Goal: Complete application form

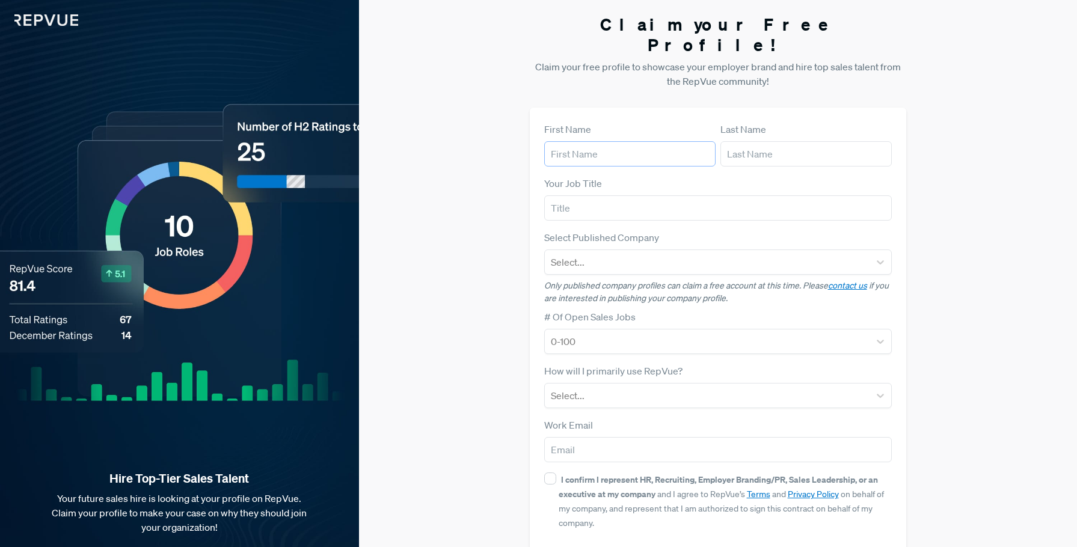
click at [620, 142] on input "text" at bounding box center [629, 153] width 171 height 25
click at [622, 141] on input "Asim" at bounding box center [629, 153] width 171 height 25
type input "Asim Can"
type input "Saridemir"
type input "Digital Marketing Supervisor"
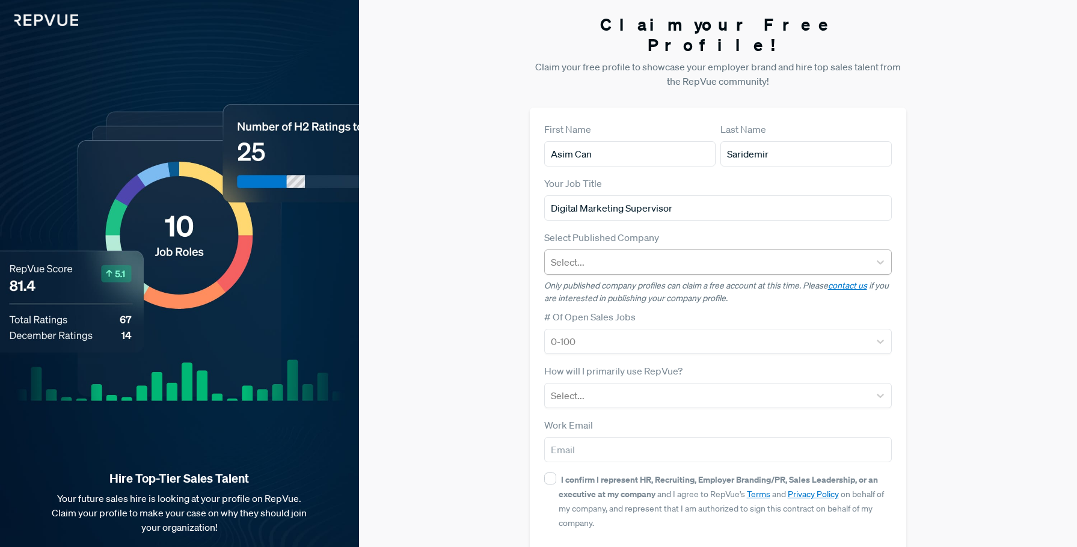
click at [637, 254] on div at bounding box center [707, 262] width 313 height 17
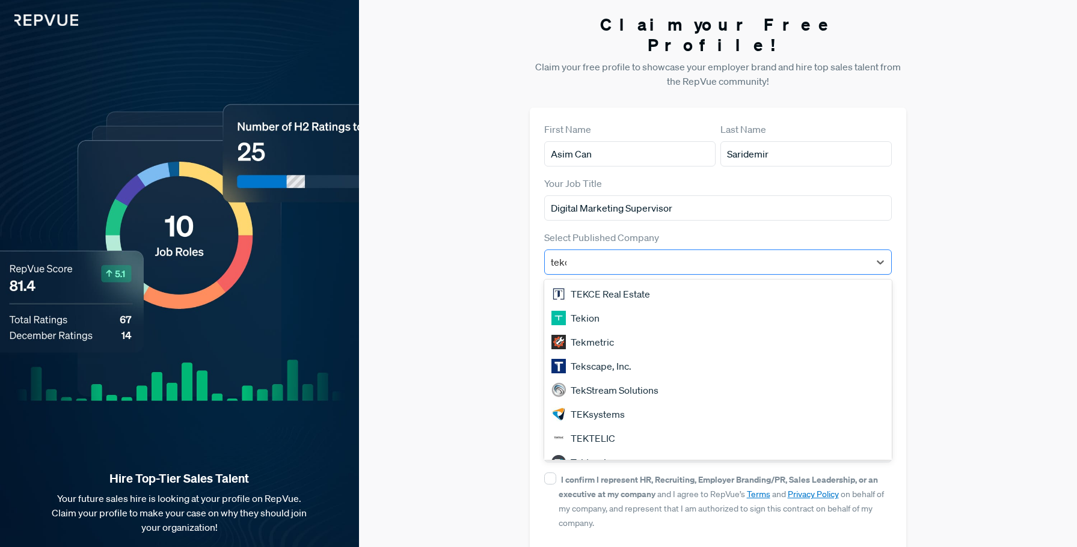
type input "tekce"
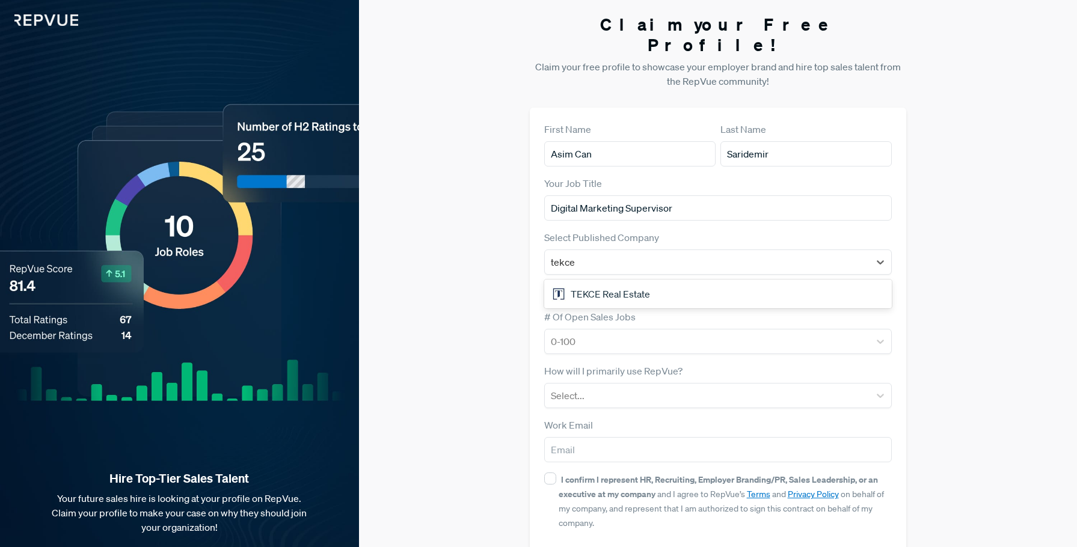
click at [634, 282] on div "TEKCE Real Estate" at bounding box center [718, 294] width 348 height 24
click at [634, 331] on div "0-100" at bounding box center [707, 342] width 325 height 22
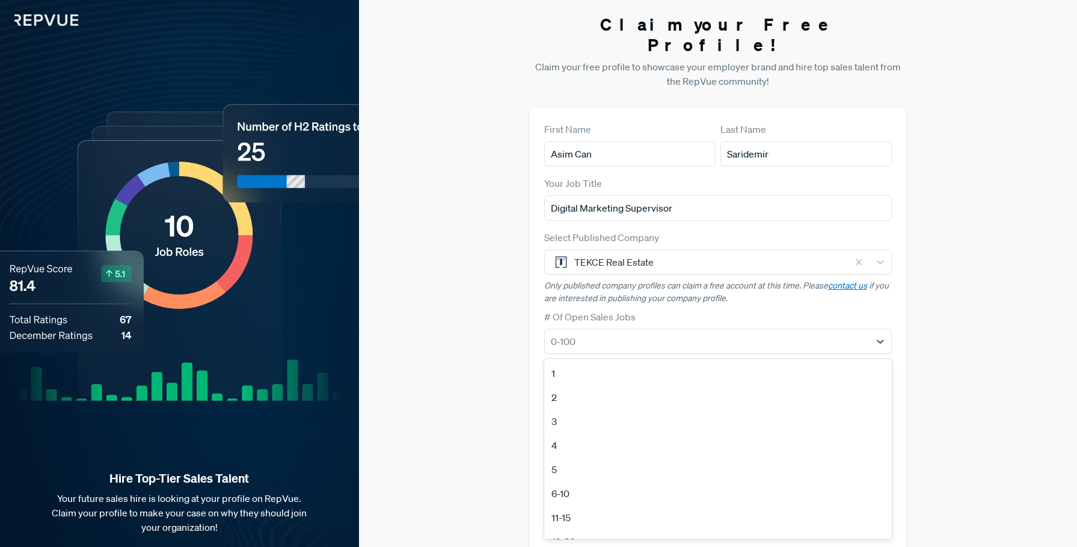
click at [556, 361] on div "1" at bounding box center [718, 373] width 348 height 24
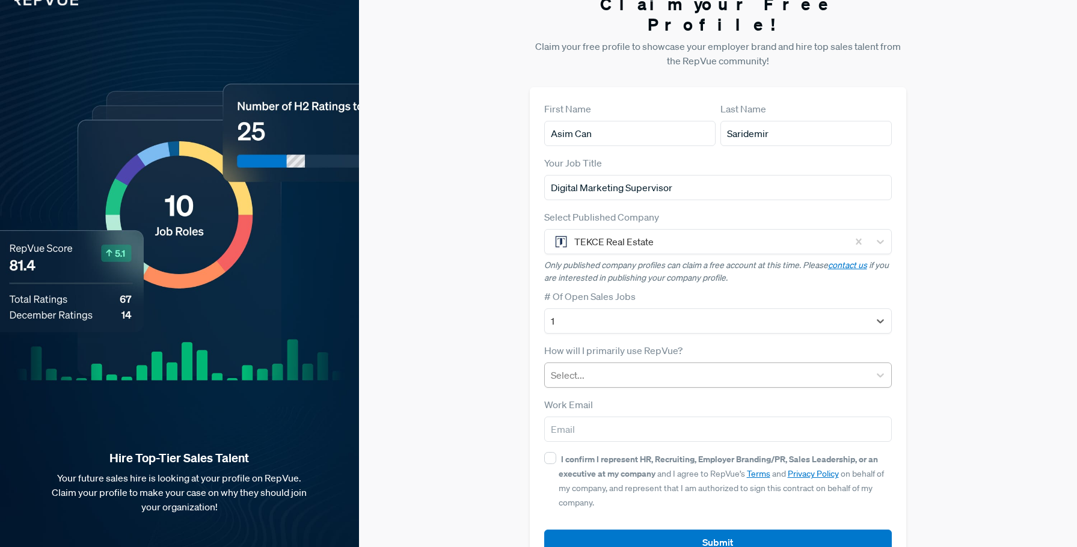
scroll to position [38, 0]
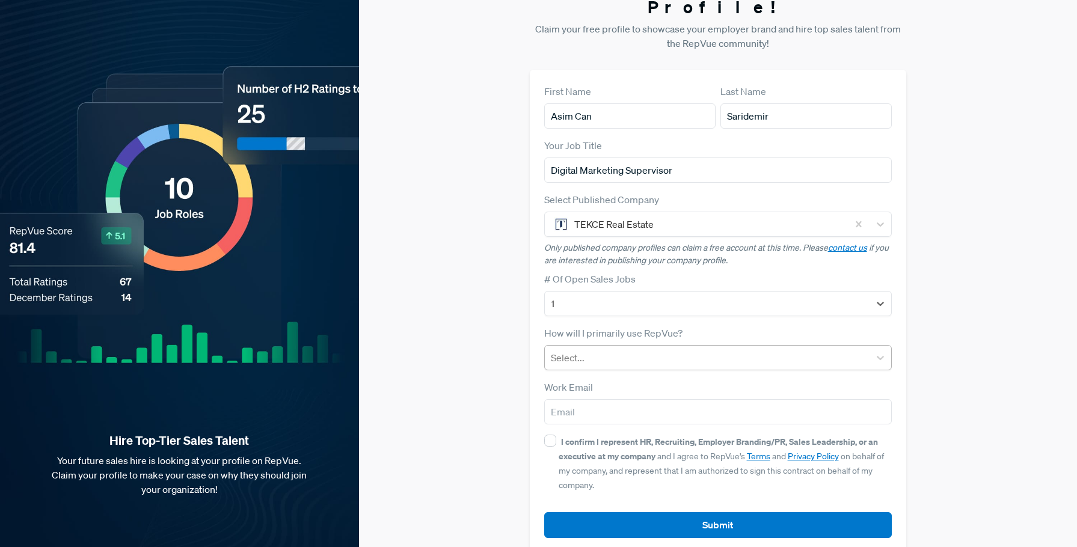
click at [664, 349] on div at bounding box center [707, 357] width 313 height 17
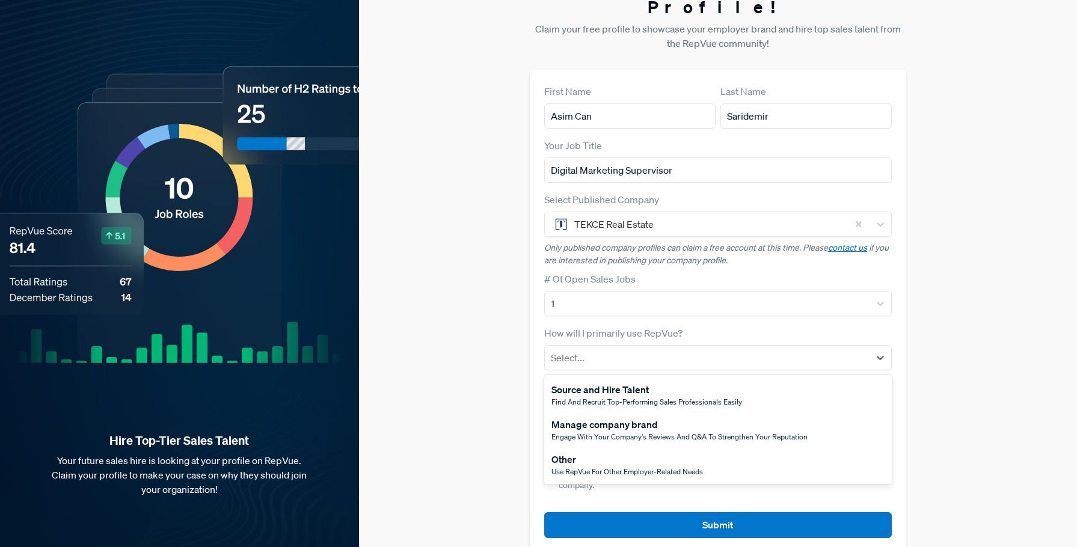
click at [673, 417] on div "Manage company brand" at bounding box center [679, 424] width 256 height 14
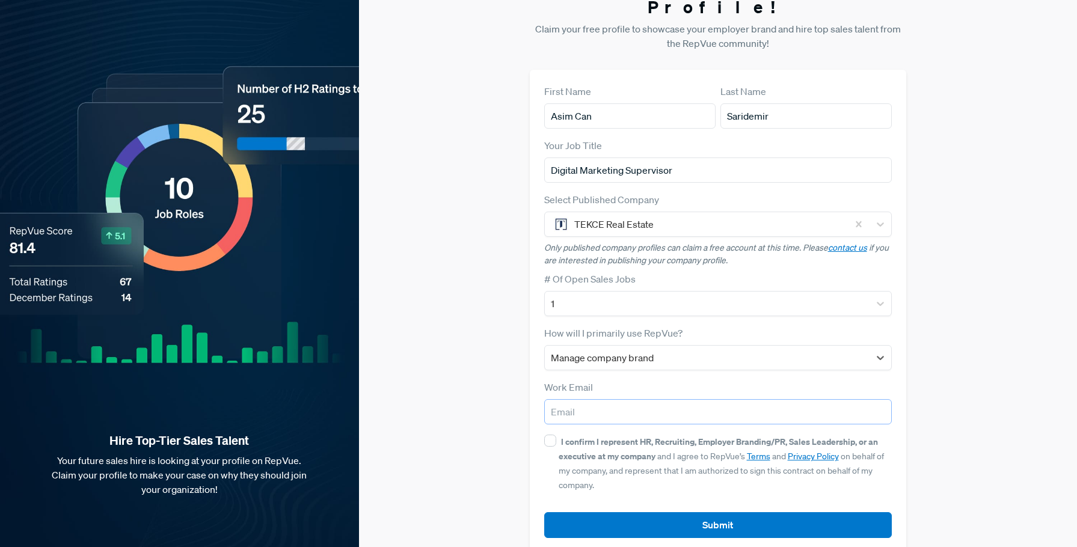
click at [679, 399] on input "email" at bounding box center [718, 411] width 348 height 25
type input "[EMAIL_ADDRESS][DOMAIN_NAME]"
drag, startPoint x: 547, startPoint y: 418, endPoint x: 632, endPoint y: 468, distance: 98.6
click at [547, 435] on input "I confirm I represent HR, Recruiting, Employer Branding/PR, Sales Leadership, o…" at bounding box center [550, 441] width 12 height 12
checkbox input "true"
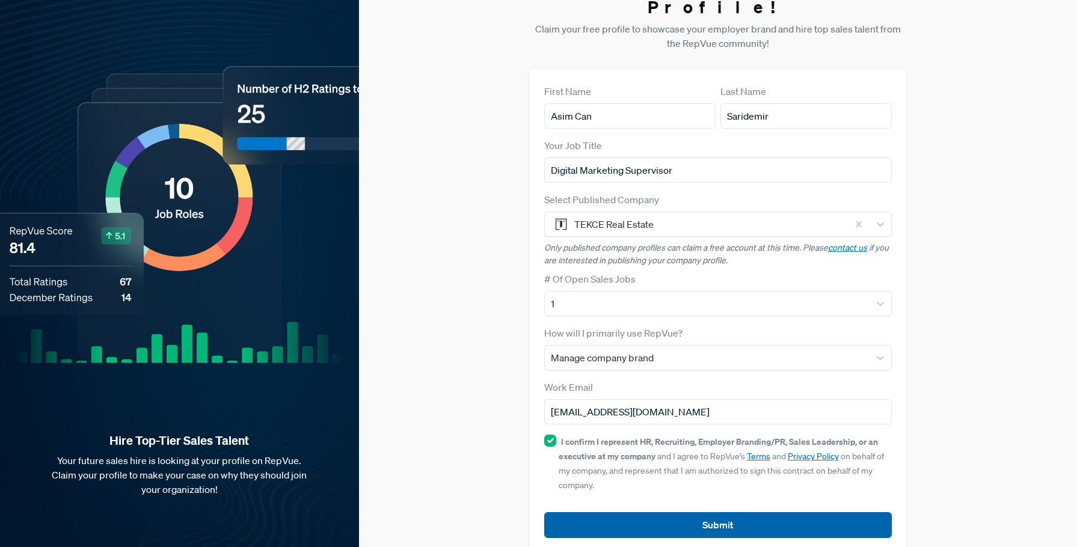
click at [743, 512] on button "Submit" at bounding box center [718, 525] width 348 height 26
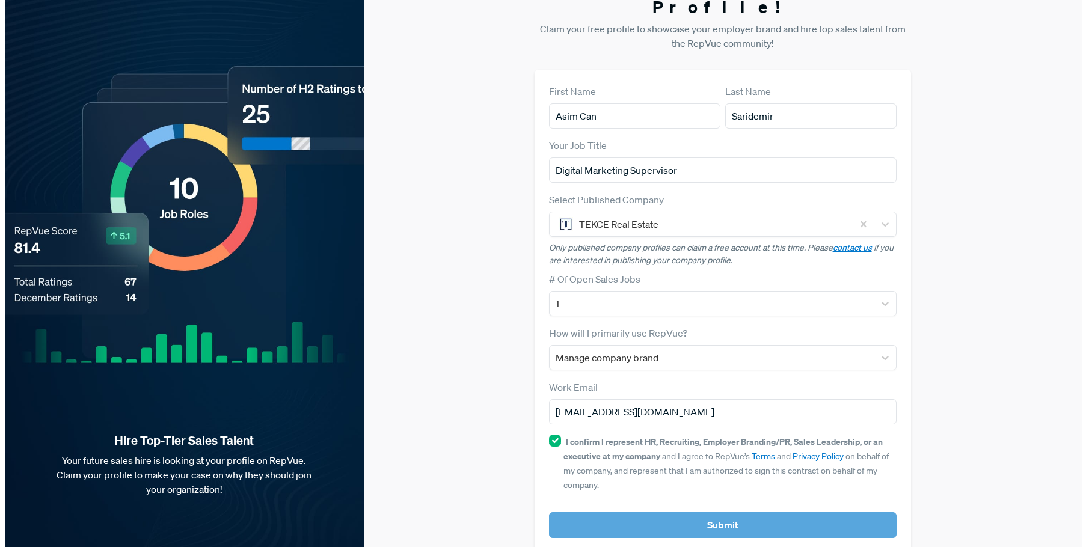
scroll to position [0, 0]
